Goal: Information Seeking & Learning: Learn about a topic

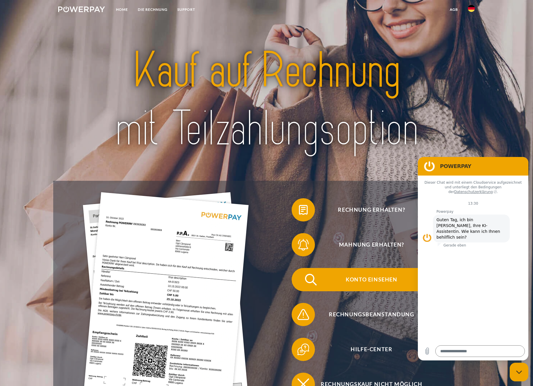
click at [363, 280] on span "Konto einsehen" at bounding box center [371, 279] width 142 height 23
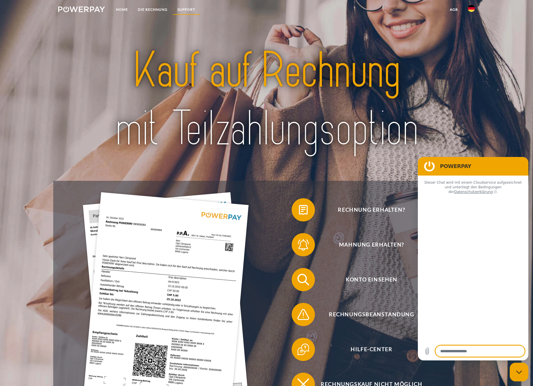
type textarea "*"
click at [181, 9] on link "SUPPORT" at bounding box center [186, 9] width 28 height 10
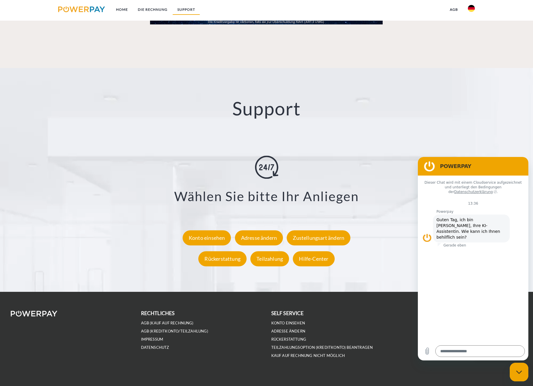
scroll to position [1038, 0]
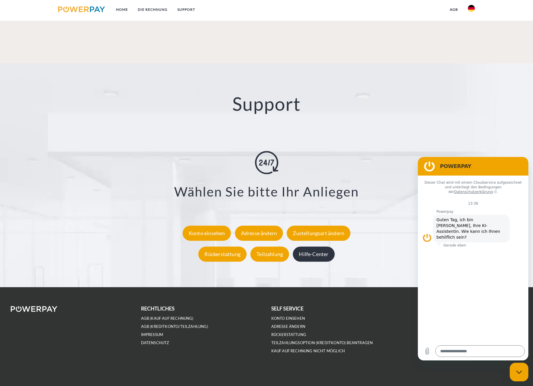
click at [306, 255] on div "Hilfe-Center" at bounding box center [314, 254] width 42 height 15
